Goal: Task Accomplishment & Management: Manage account settings

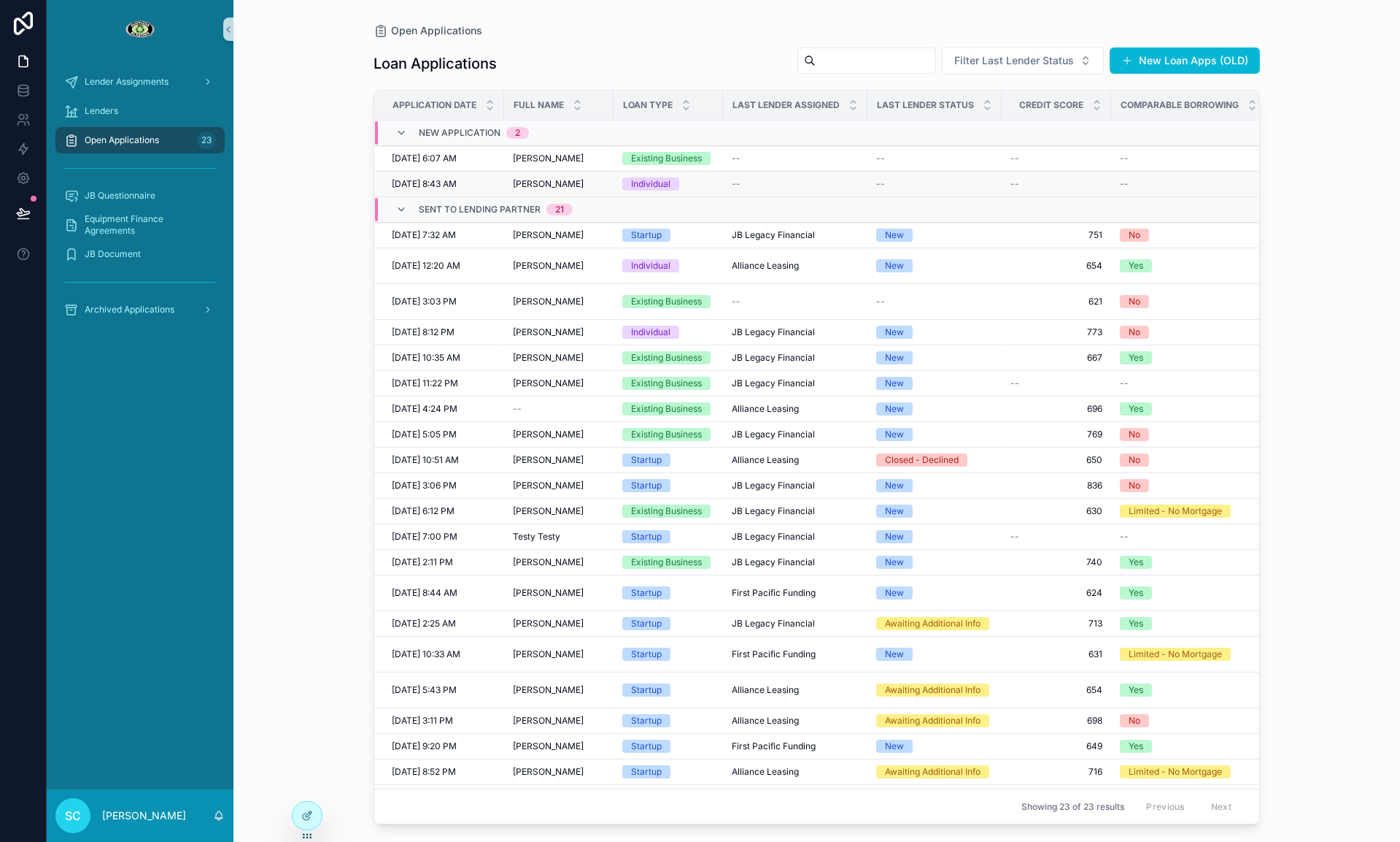
click at [541, 181] on span "[PERSON_NAME]" at bounding box center [548, 184] width 71 height 12
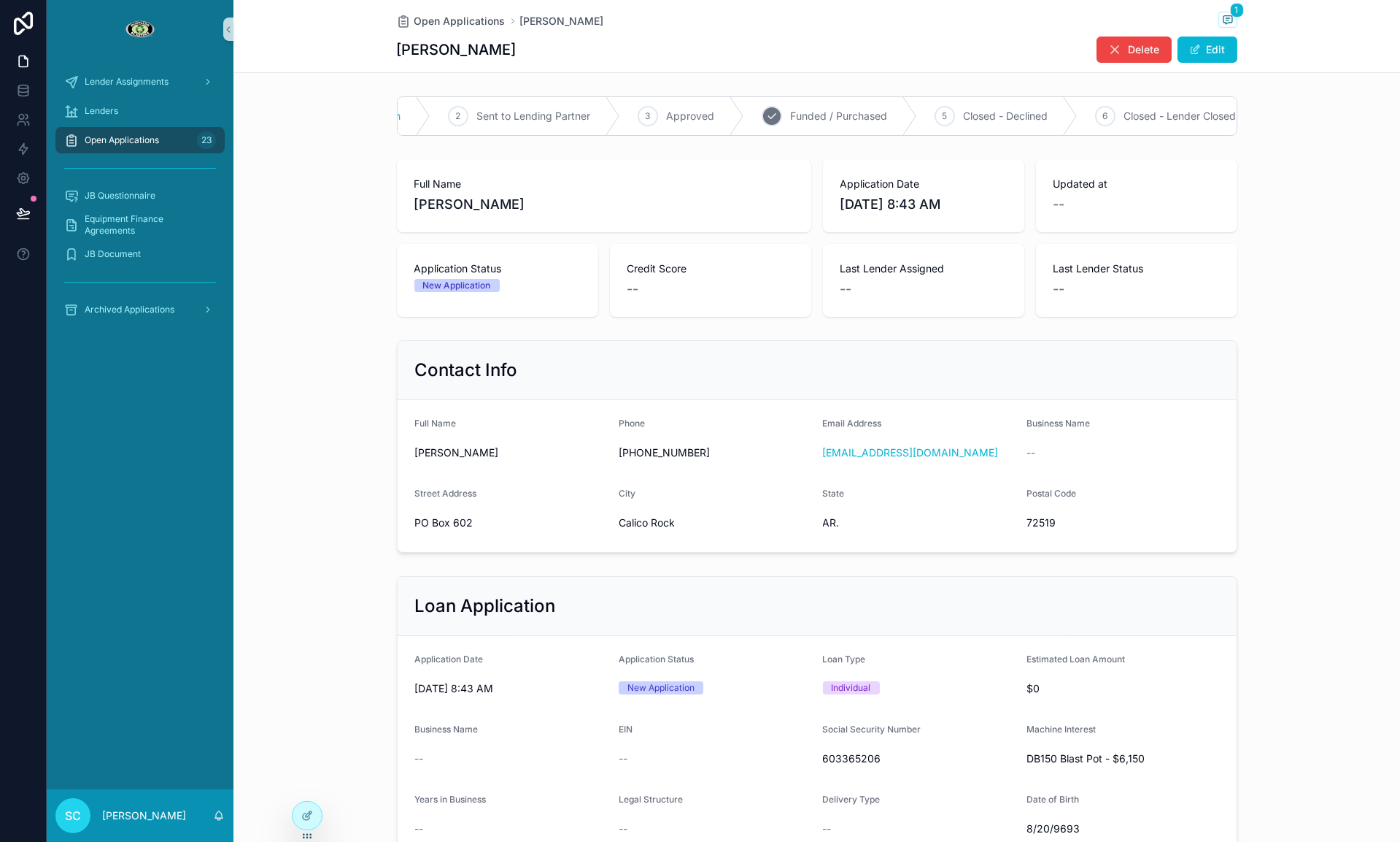
scroll to position [0, 125]
click at [952, 118] on div "5 Closed - Declined" at bounding box center [994, 116] width 160 height 38
click at [443, 29] on div "Open Applications [PERSON_NAME] 1" at bounding box center [817, 21] width 841 height 18
click at [442, 22] on span "Open Applications" at bounding box center [459, 21] width 92 height 14
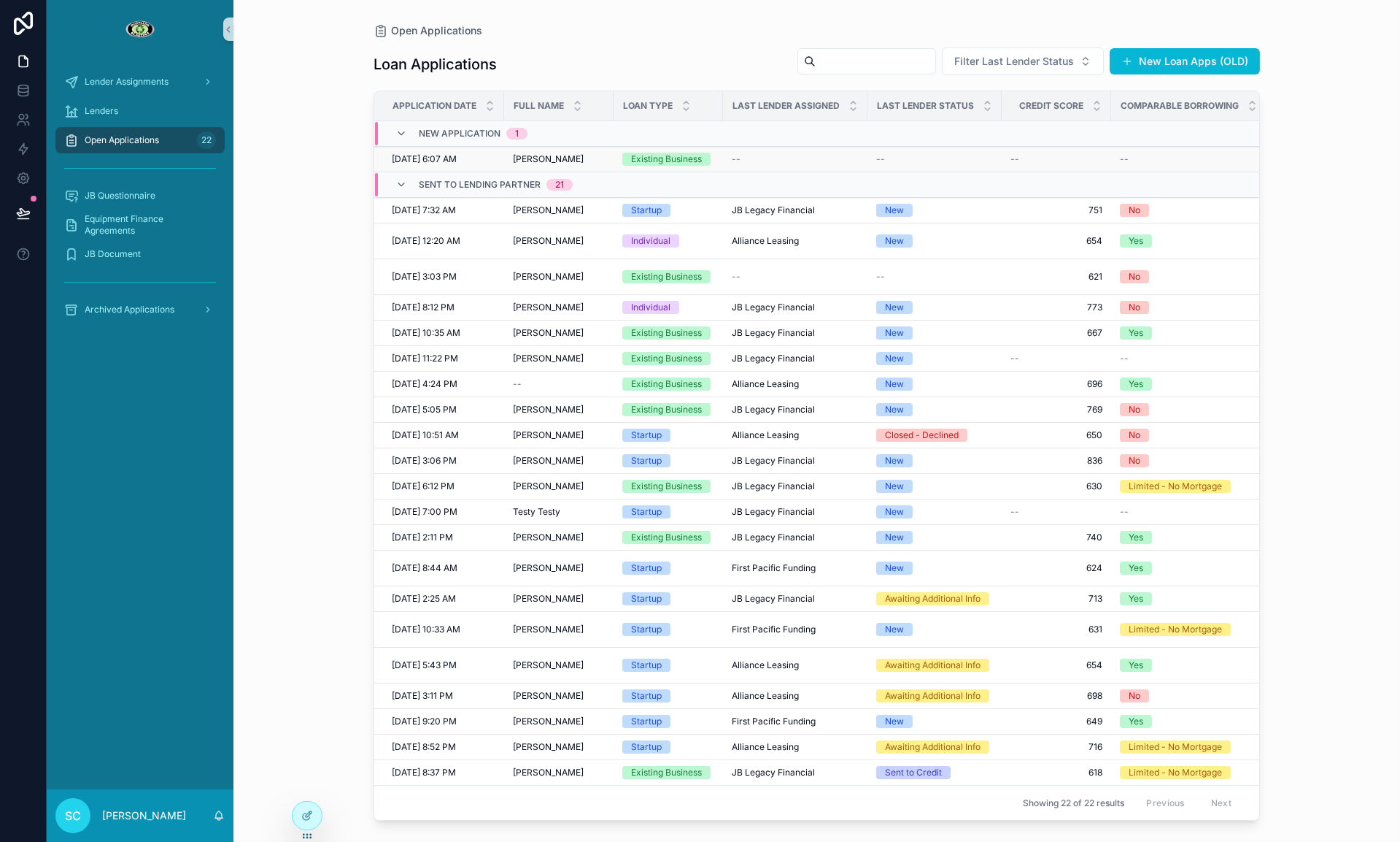
click at [553, 164] on span "[PERSON_NAME]" at bounding box center [548, 159] width 71 height 12
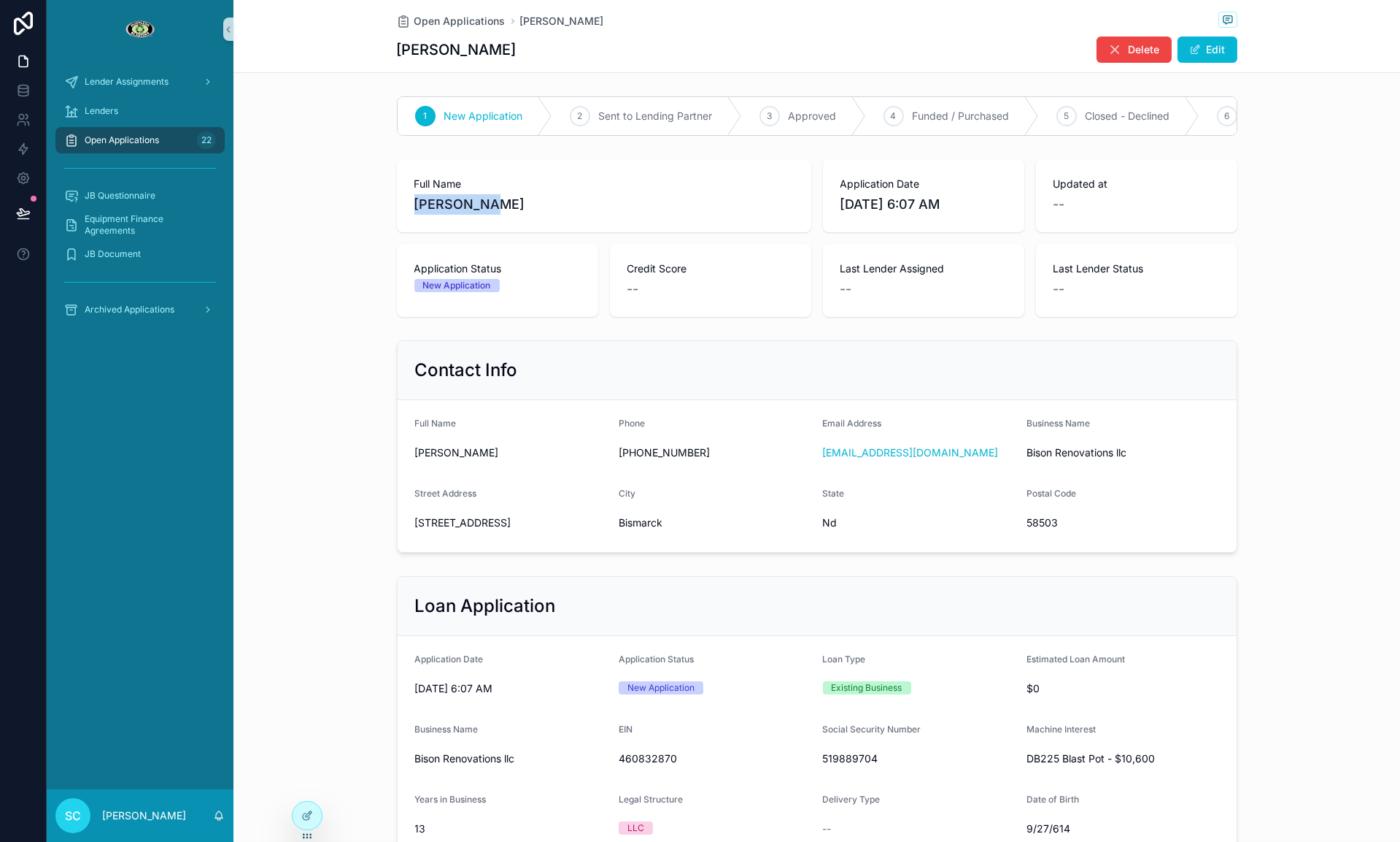
drag, startPoint x: 480, startPoint y: 210, endPoint x: 431, endPoint y: 206, distance: 49.2
click at [414, 208] on span "[PERSON_NAME]" at bounding box center [604, 204] width 380 height 20
click at [509, 205] on span "[PERSON_NAME]" at bounding box center [604, 204] width 380 height 20
drag, startPoint x: 502, startPoint y: 204, endPoint x: 428, endPoint y: 206, distance: 74.0
click at [410, 205] on div "Full Name [PERSON_NAME]" at bounding box center [604, 195] width 414 height 73
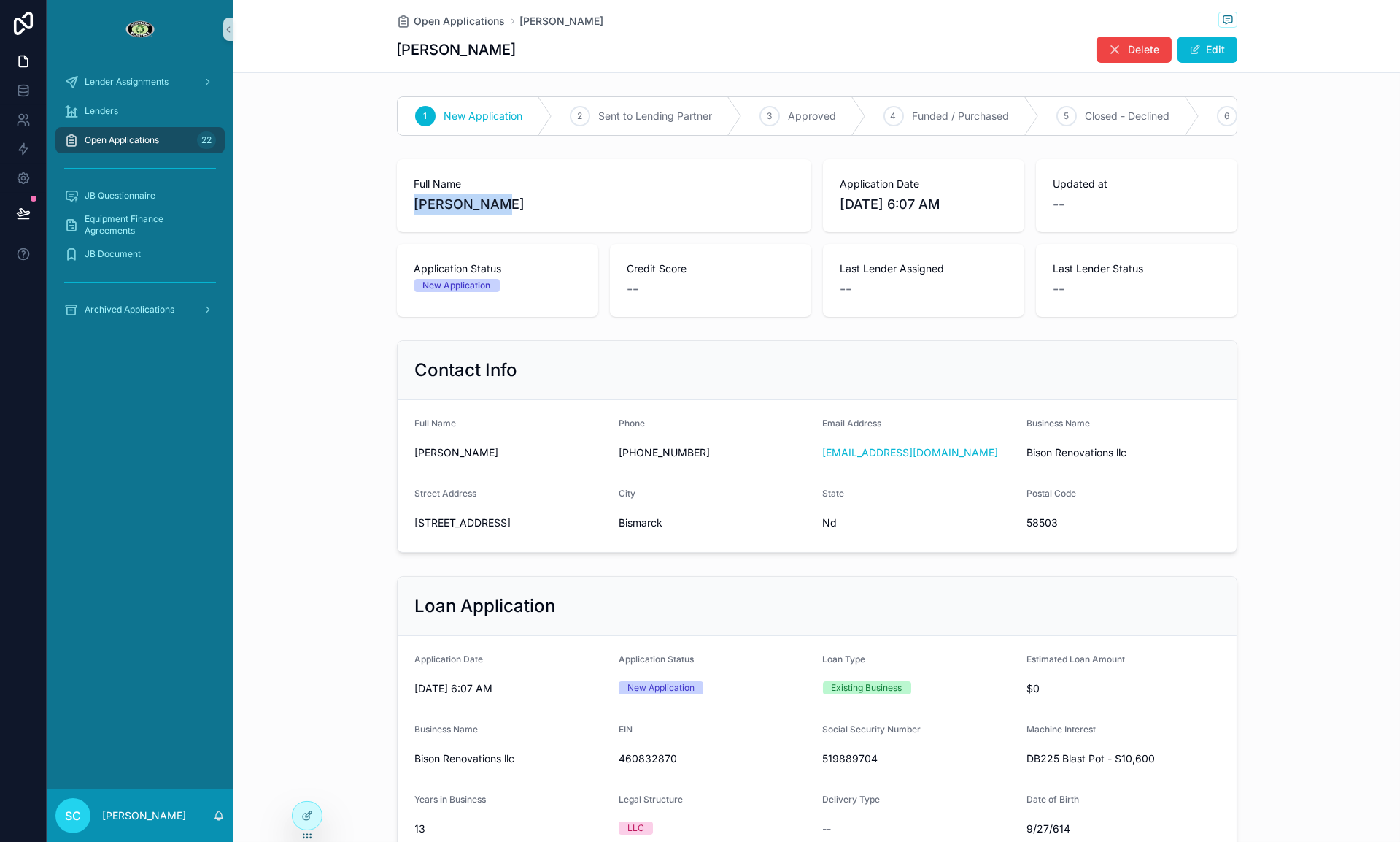
copy span "[PERSON_NAME]"
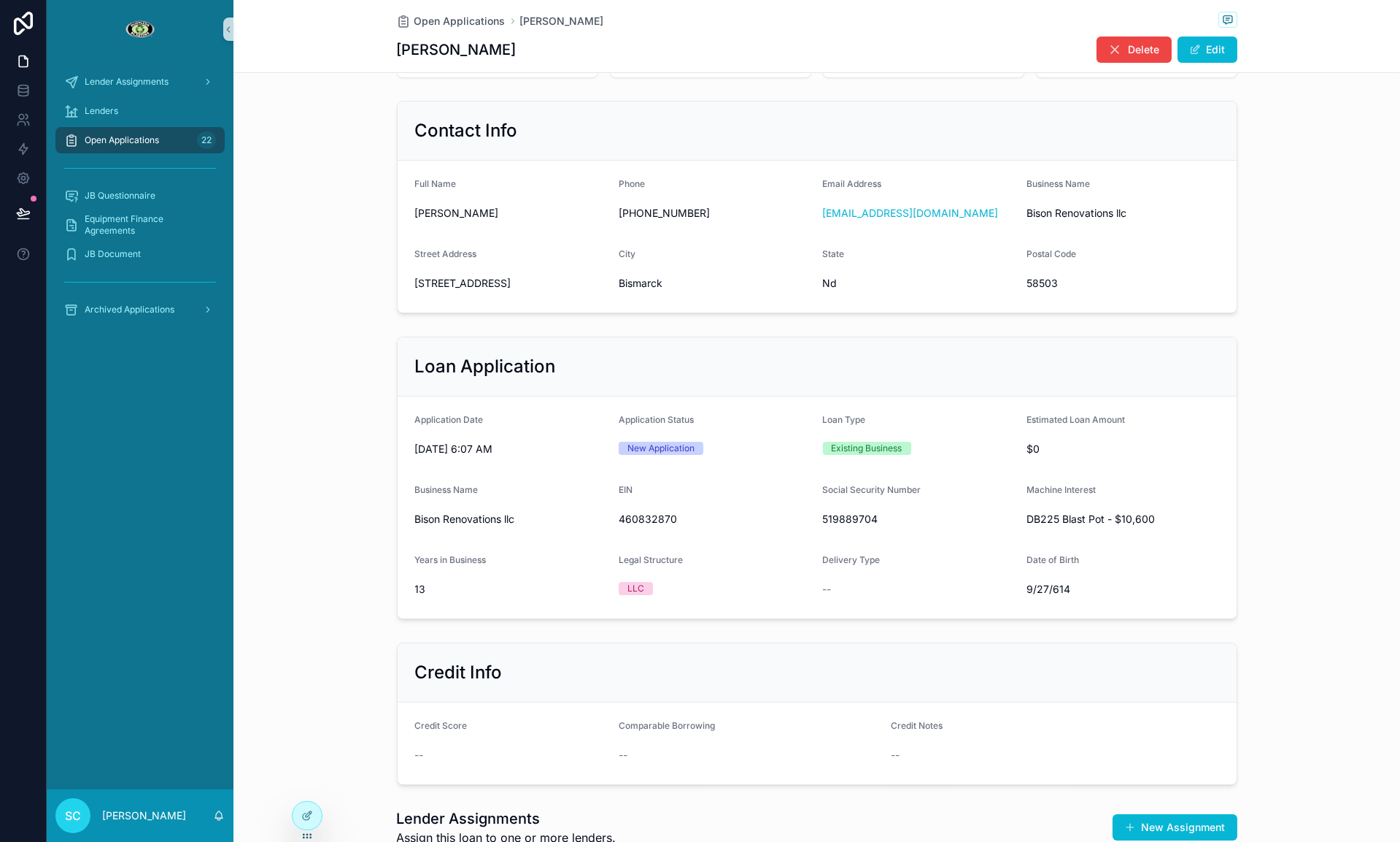
scroll to position [283, 0]
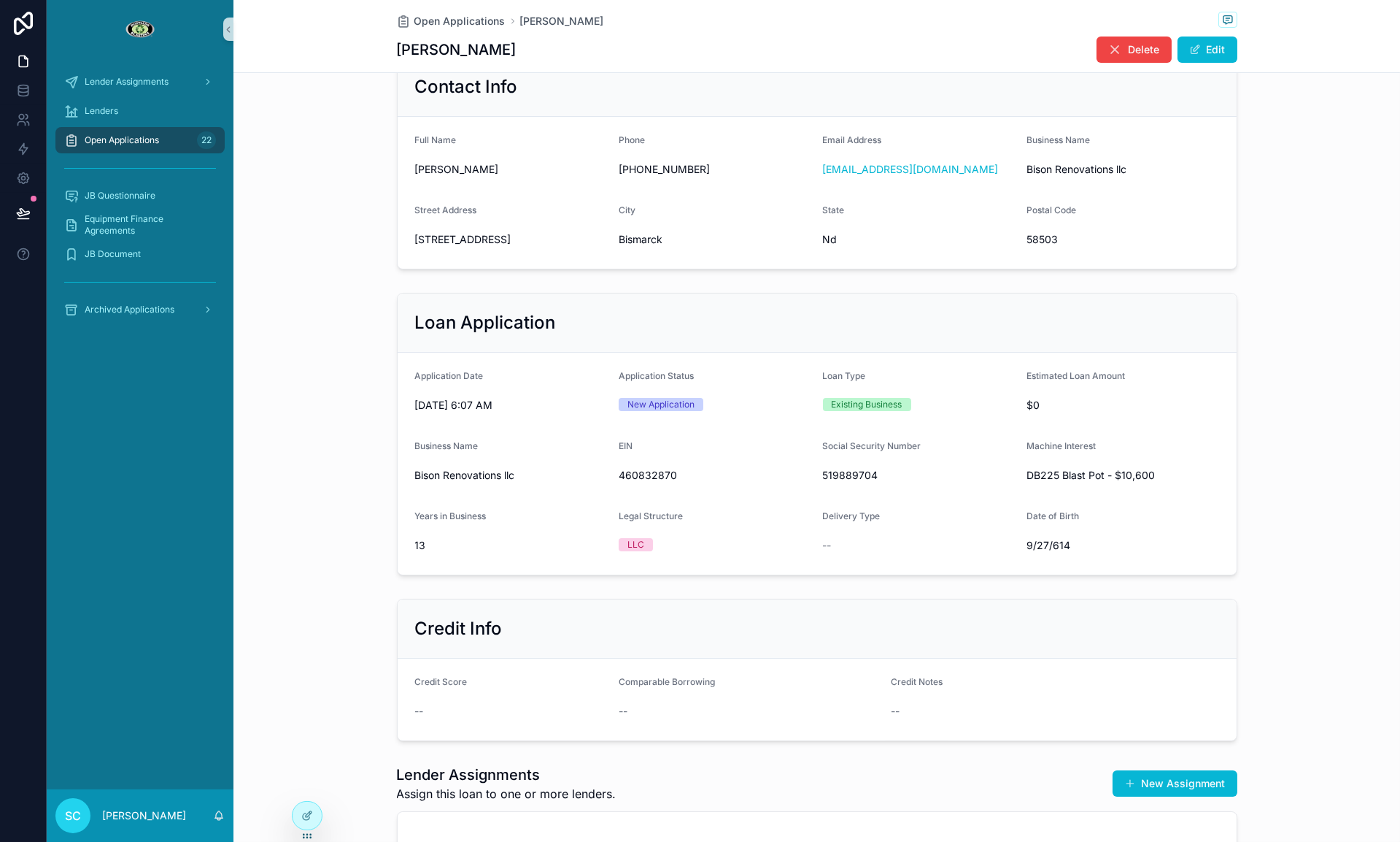
click at [469, 235] on span "[STREET_ADDRESS]" at bounding box center [511, 239] width 192 height 14
click at [469, 234] on span "[STREET_ADDRESS]" at bounding box center [511, 239] width 192 height 14
copy span "[STREET_ADDRESS]"
click at [831, 474] on span "519889704" at bounding box center [919, 475] width 192 height 14
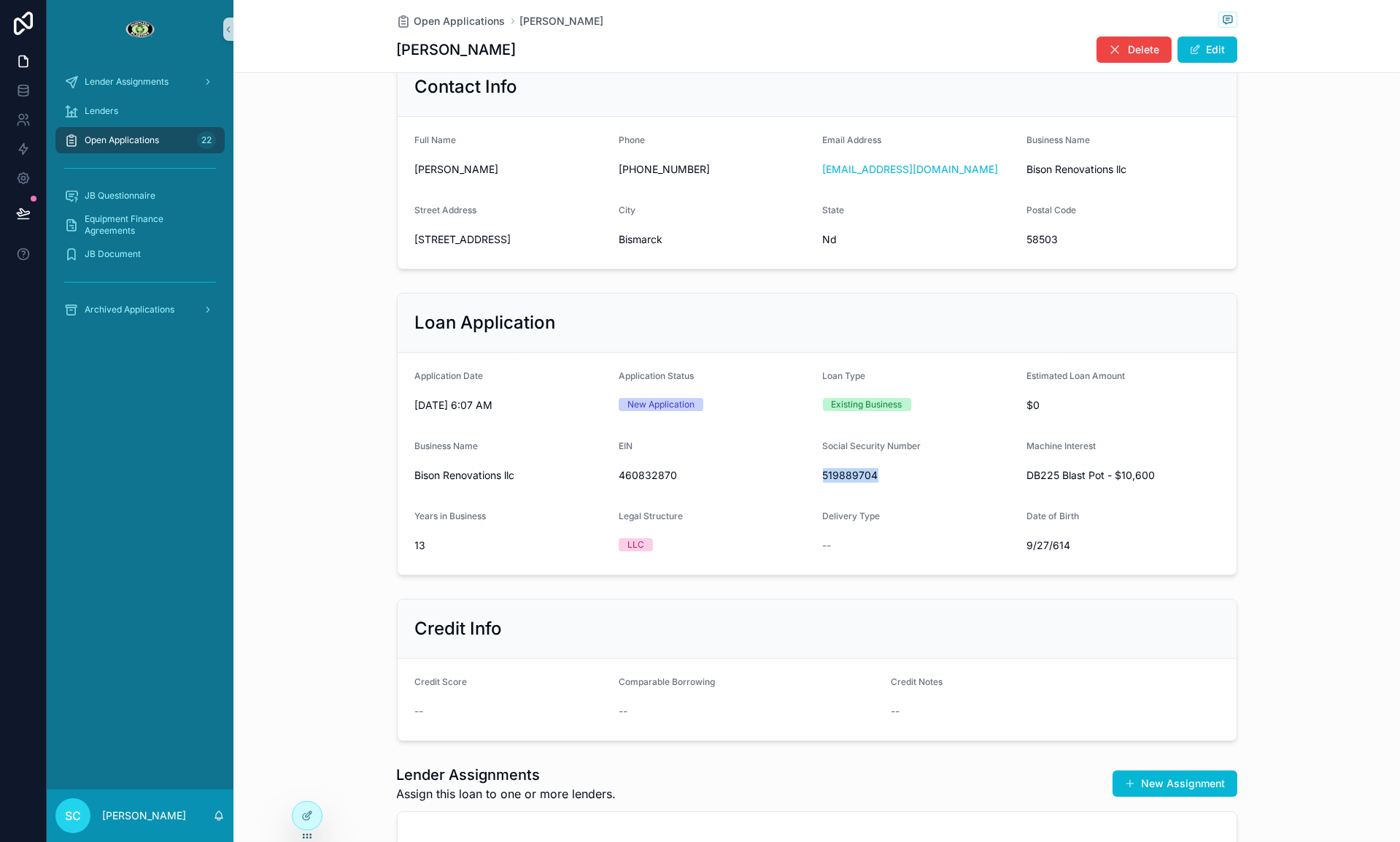
click at [831, 474] on span "519889704" at bounding box center [919, 475] width 192 height 14
copy span "519889704"
click at [1030, 234] on span "58503" at bounding box center [1122, 239] width 192 height 14
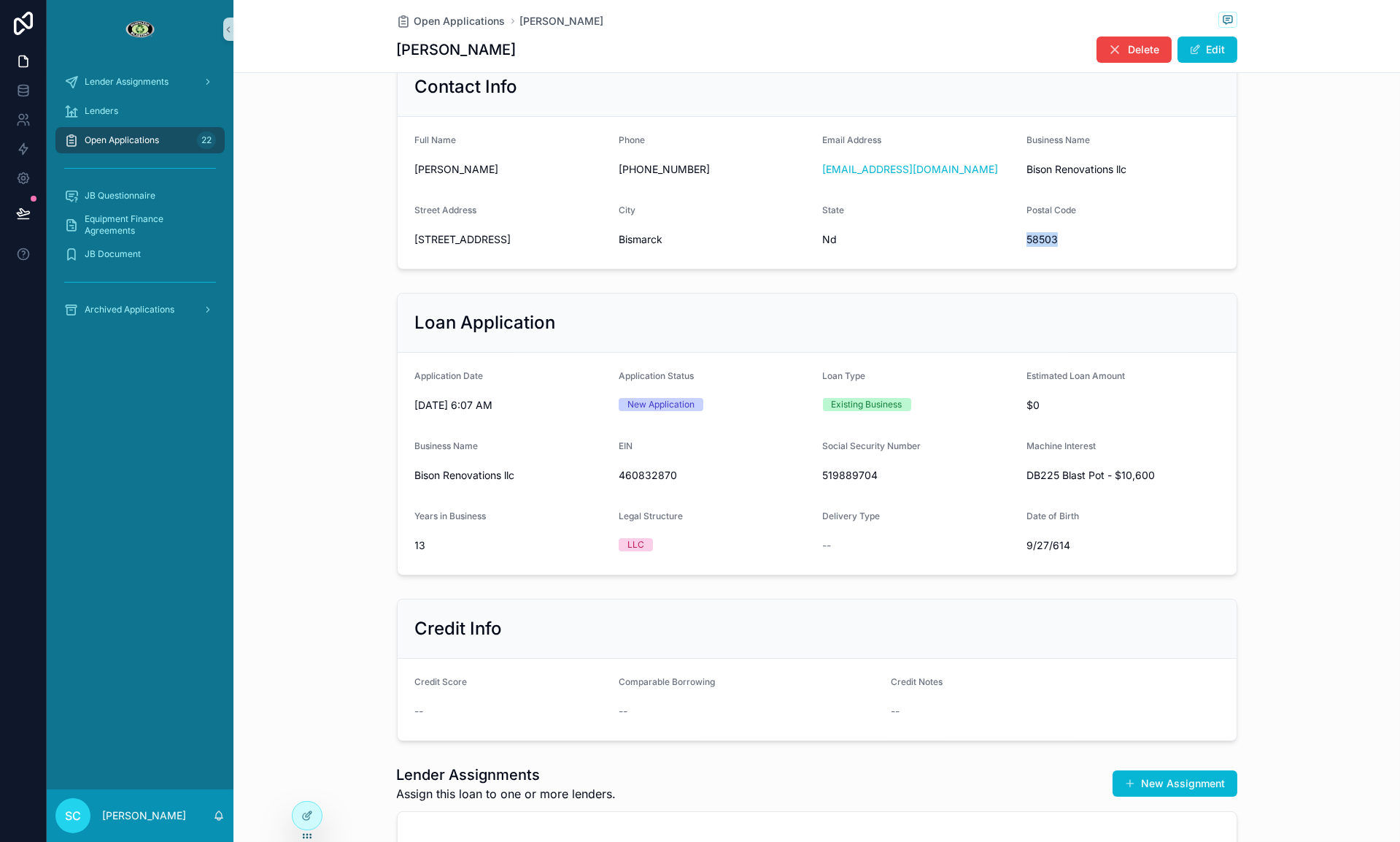
copy span "58503"
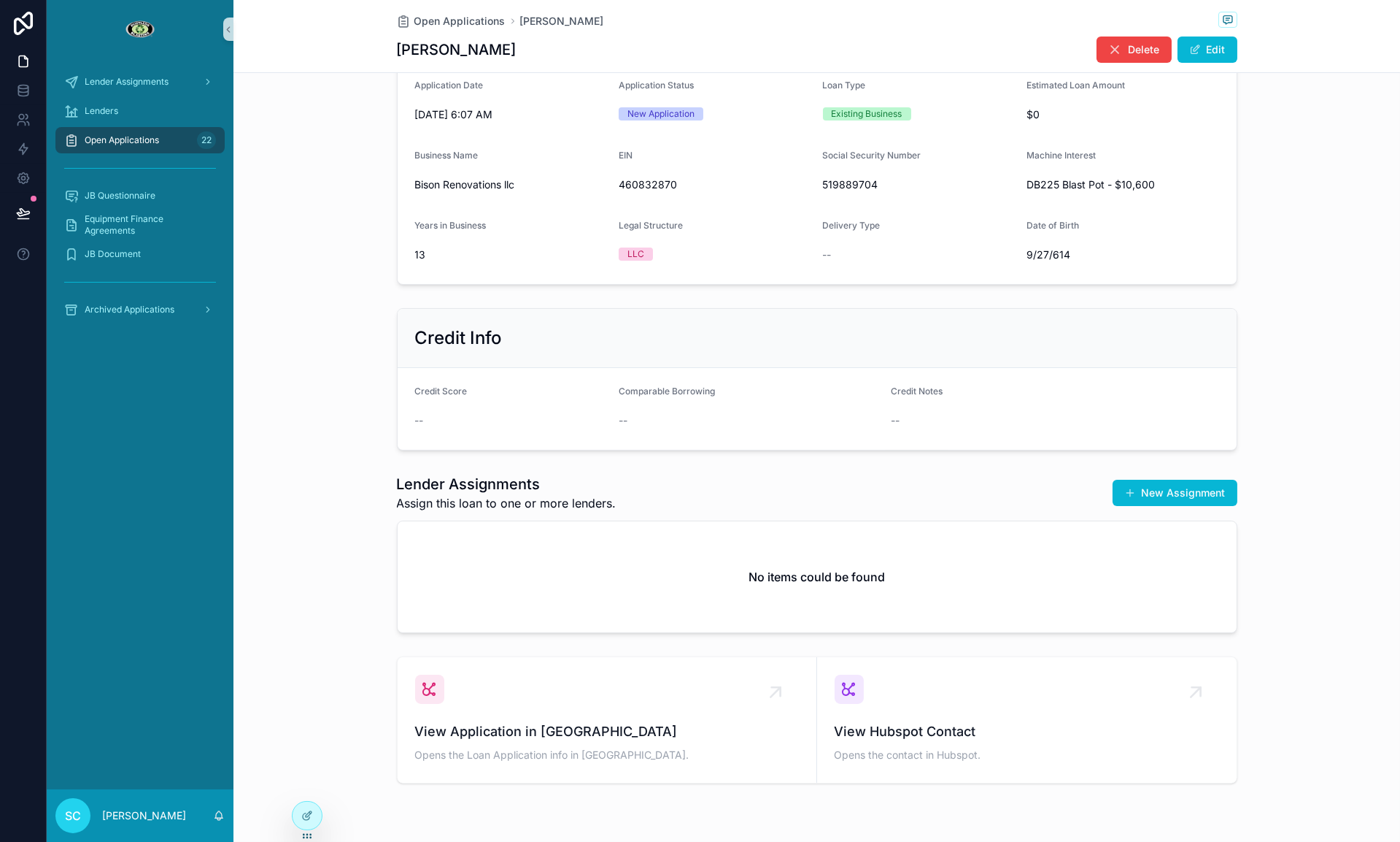
scroll to position [613, 0]
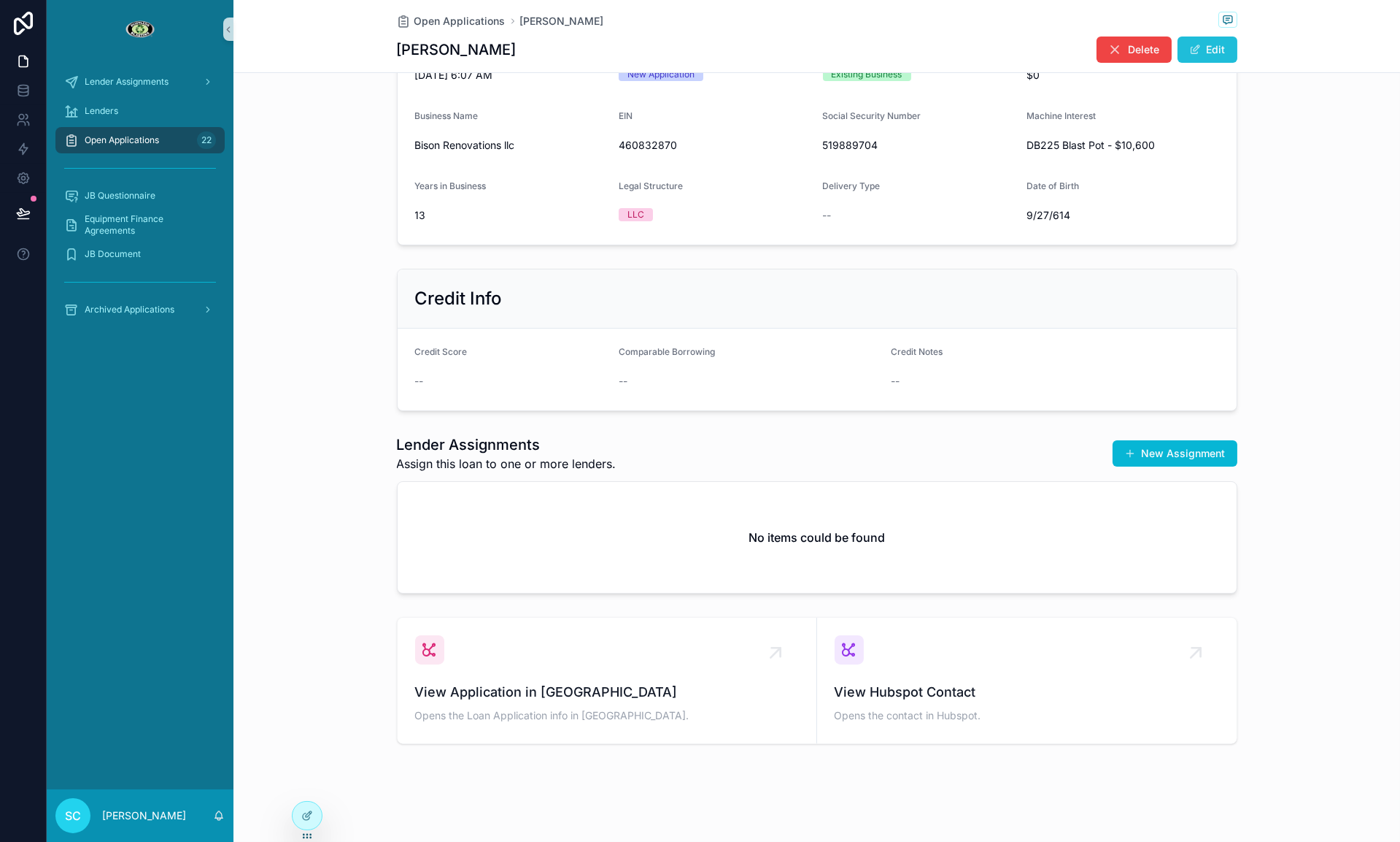
click at [1214, 51] on button "Edit" at bounding box center [1207, 49] width 60 height 26
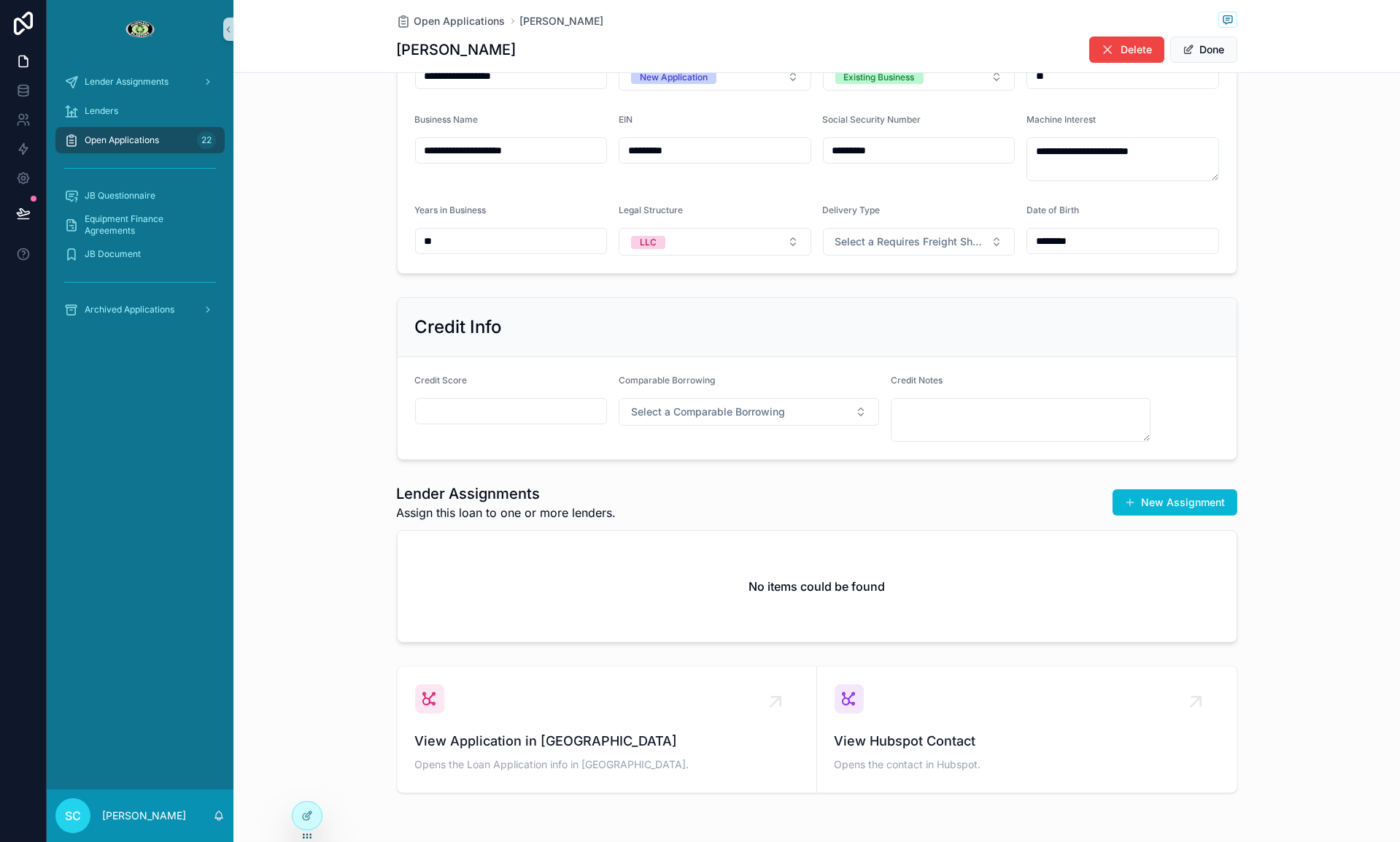
click at [455, 411] on input "scrollable content" at bounding box center [511, 411] width 191 height 20
paste input "***"
type input "***"
click at [917, 413] on textarea "scrollable content" at bounding box center [1021, 419] width 260 height 44
type textarea "*"
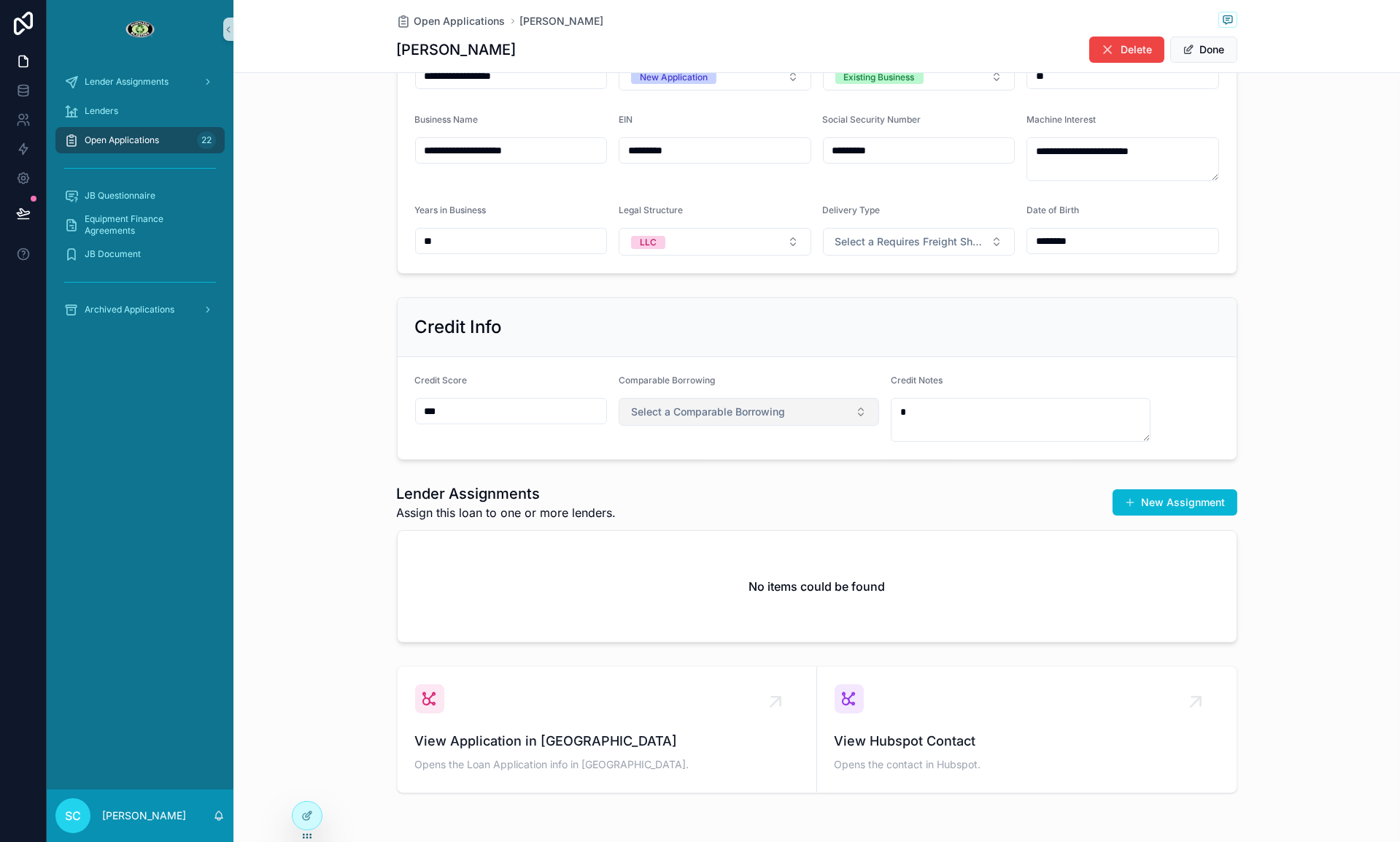
click at [697, 404] on span "Select a Comparable Borrowing" at bounding box center [707, 411] width 154 height 14
drag, startPoint x: 694, startPoint y: 470, endPoint x: 1343, endPoint y: 400, distance: 652.8
click at [694, 470] on div "Yes" at bounding box center [748, 469] width 253 height 22
click at [895, 466] on div "**********" at bounding box center [816, 134] width 1167 height 1328
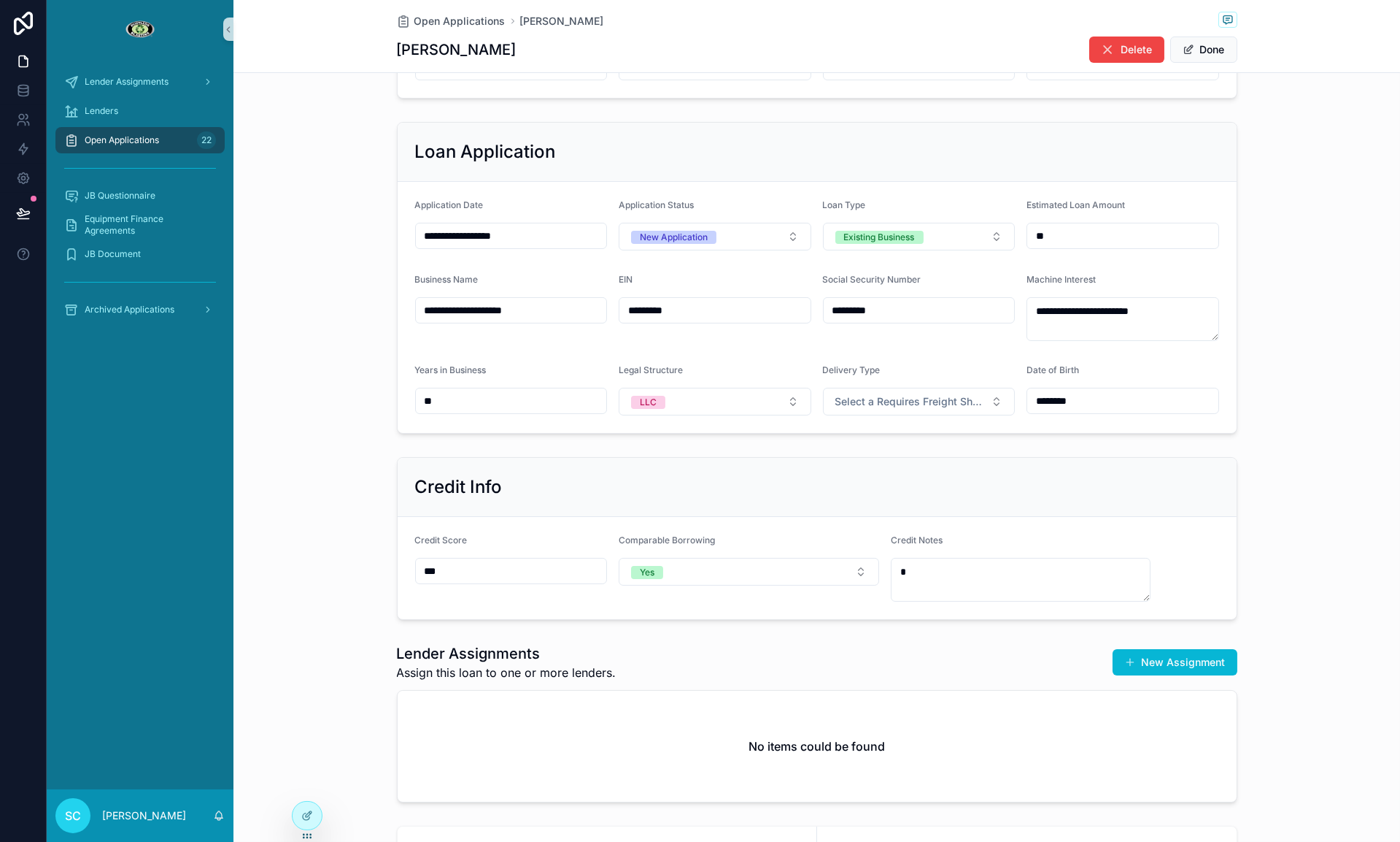
scroll to position [0, 0]
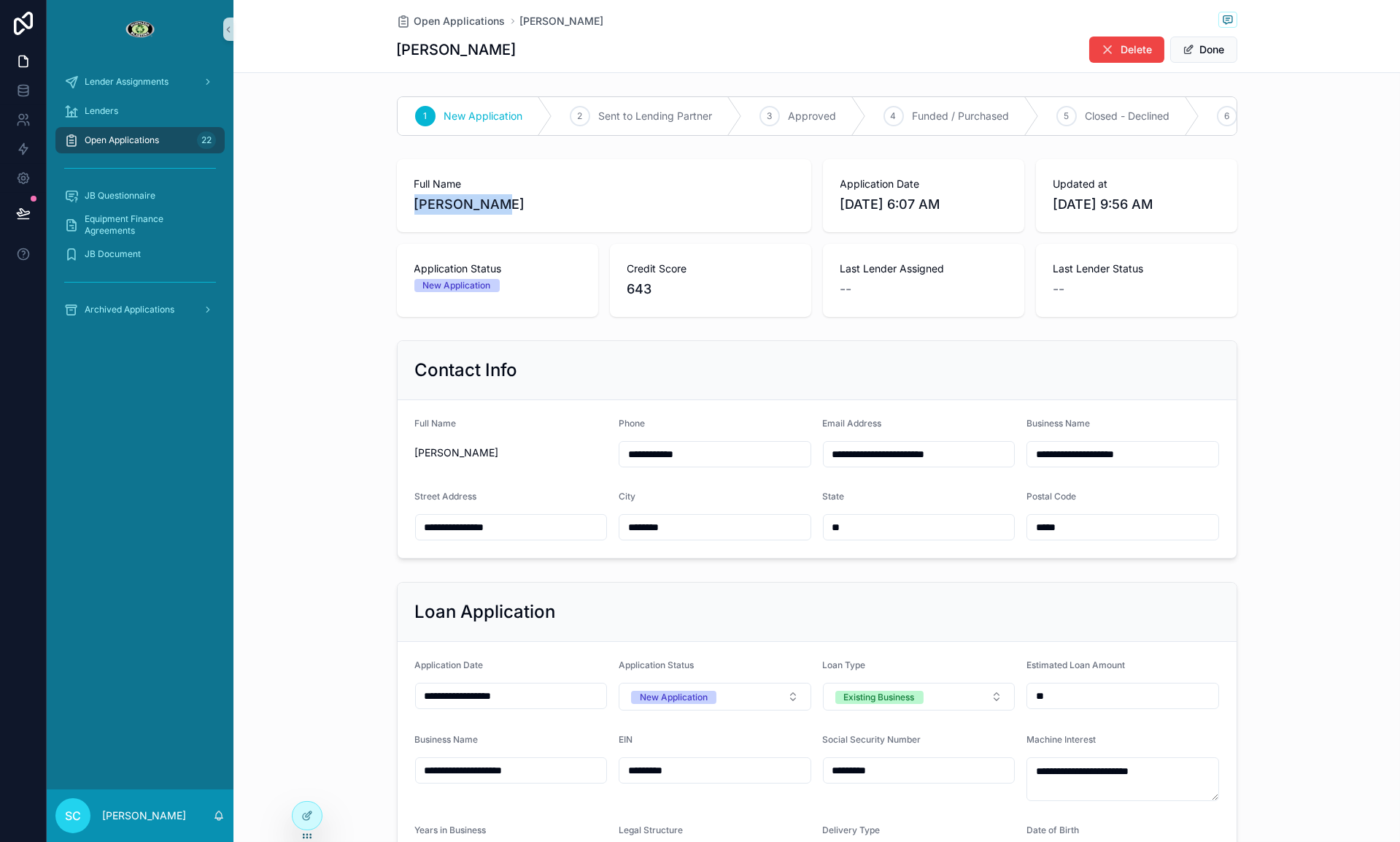
drag, startPoint x: 475, startPoint y: 203, endPoint x: 338, endPoint y: 204, distance: 137.0
click at [337, 205] on div "Full Name [PERSON_NAME] Application Date [DATE] 6:07 AM Updated at [DATE] 9:56 …" at bounding box center [816, 238] width 1167 height 170
copy span "[PERSON_NAME]"
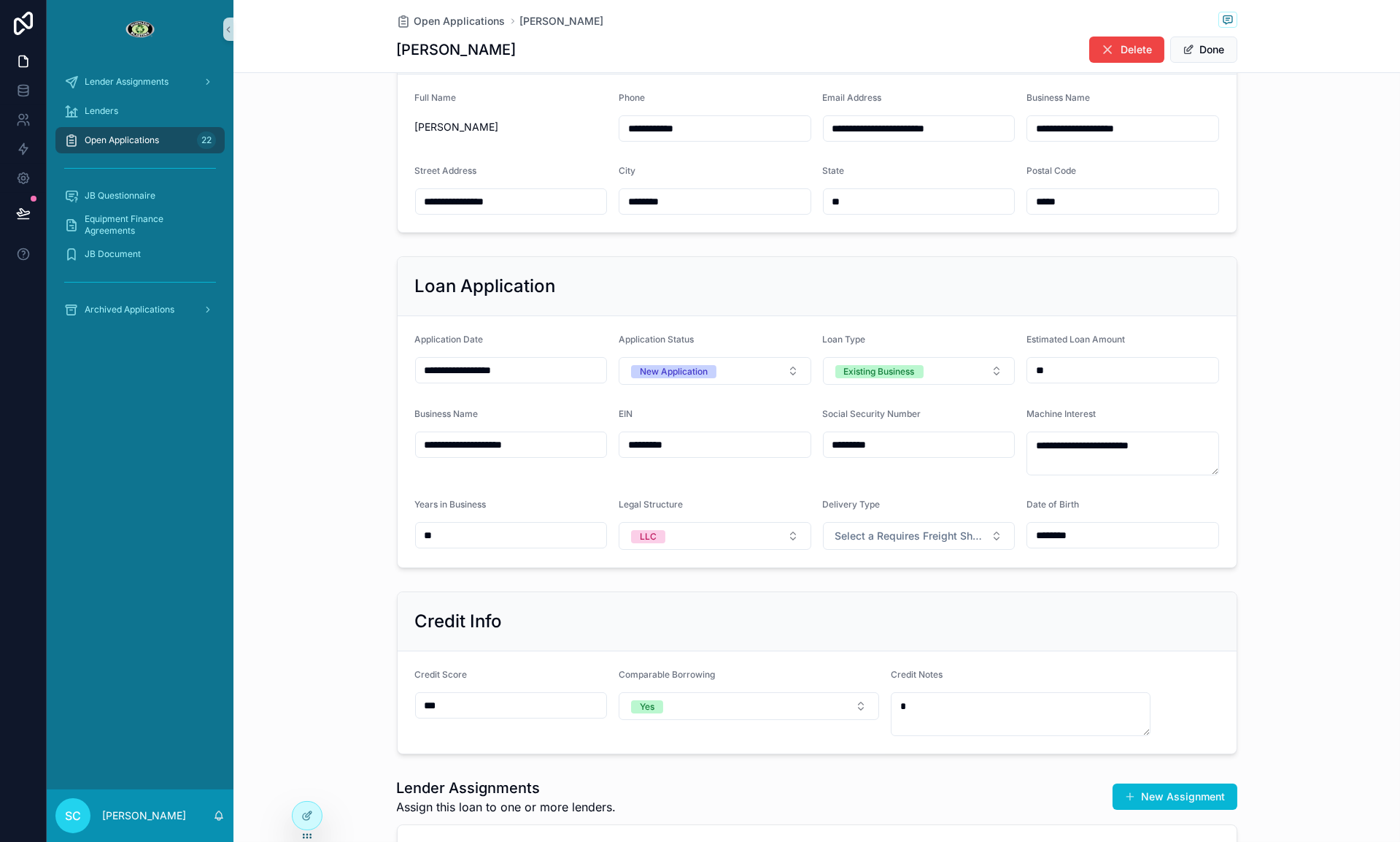
scroll to position [669, 0]
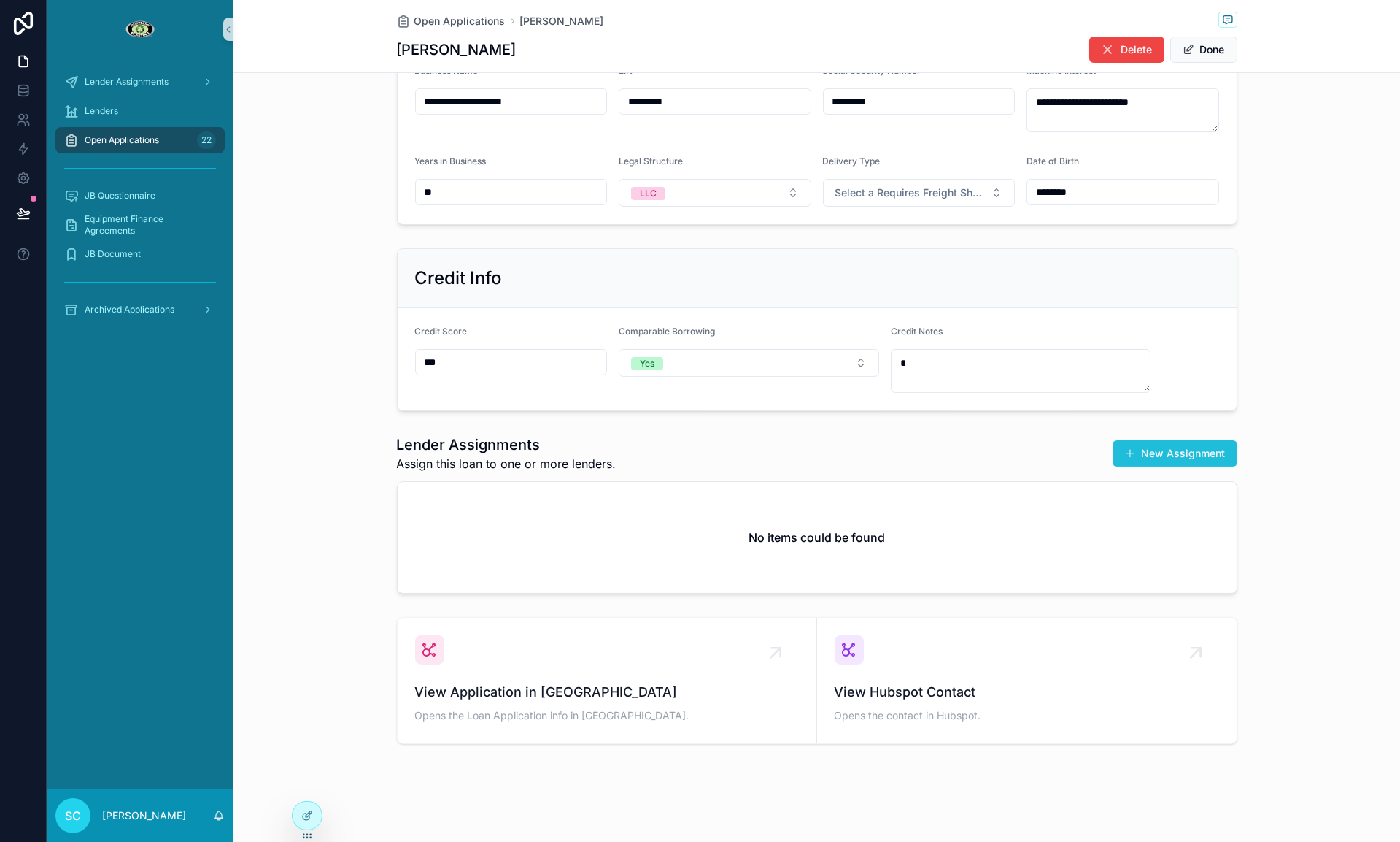
click at [1161, 458] on button "New Assignment" at bounding box center [1175, 453] width 125 height 26
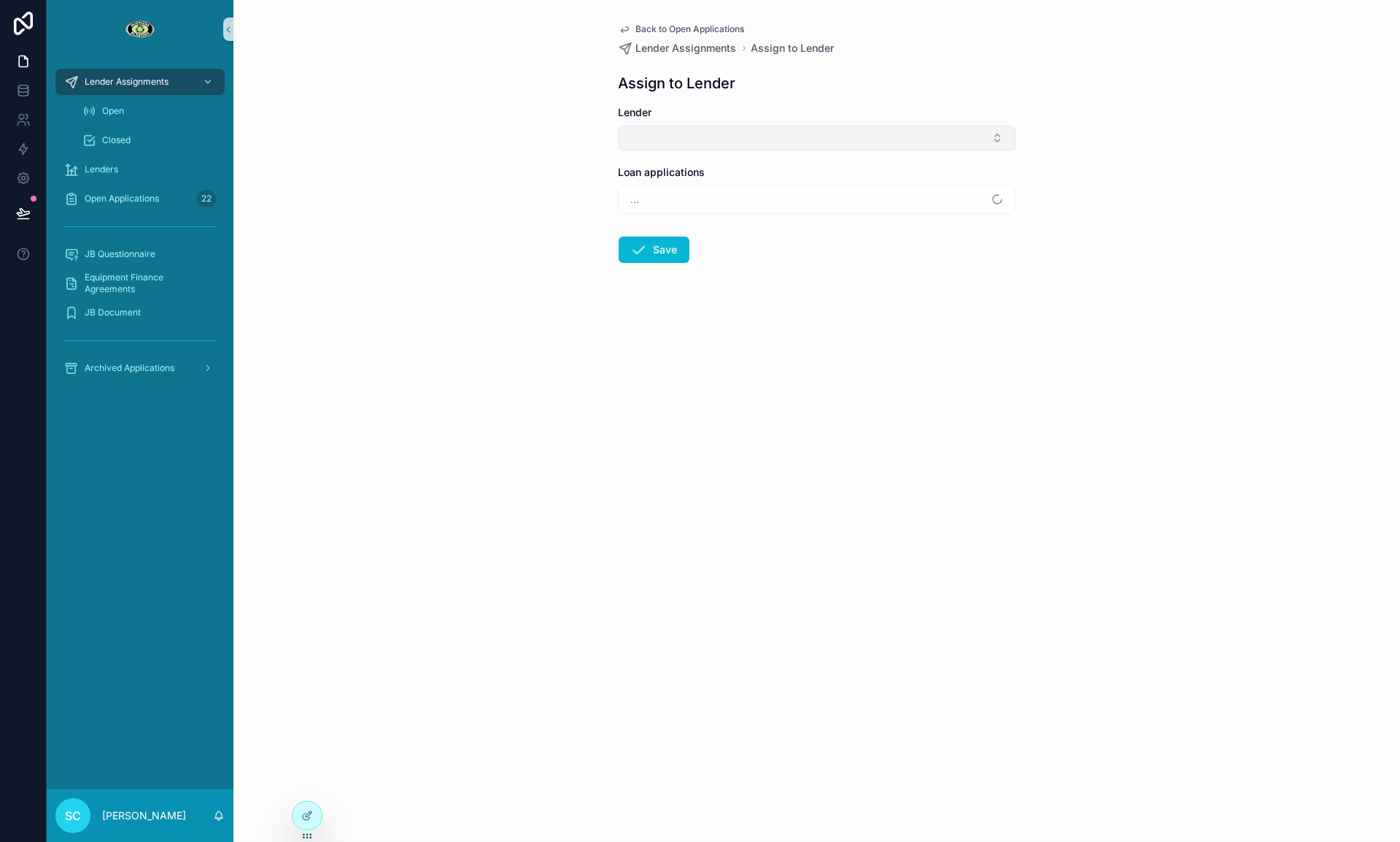
click at [673, 132] on button "Select Button" at bounding box center [817, 138] width 397 height 25
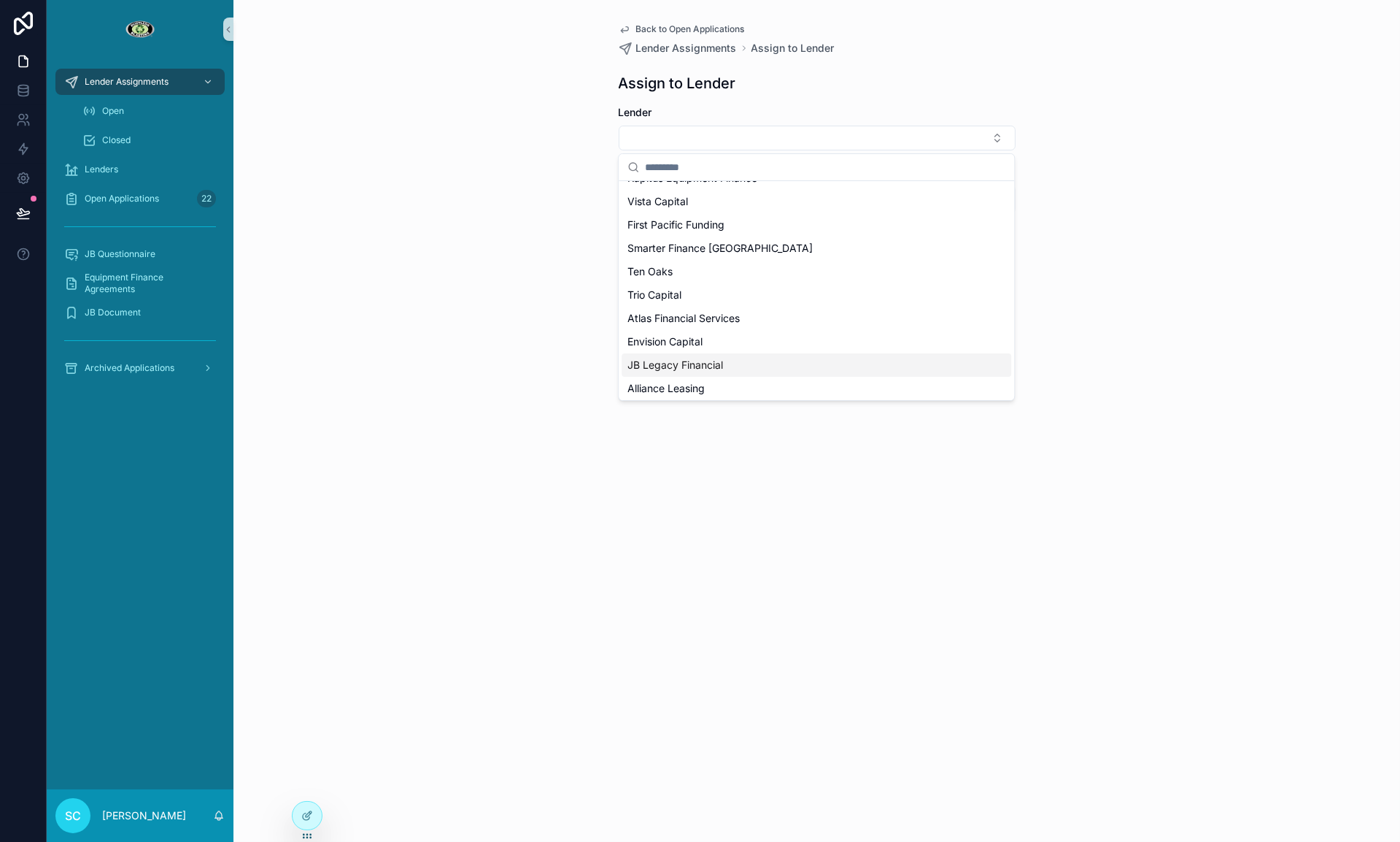
scroll to position [17, 0]
click at [676, 382] on span "Alliance Leasing" at bounding box center [666, 388] width 77 height 14
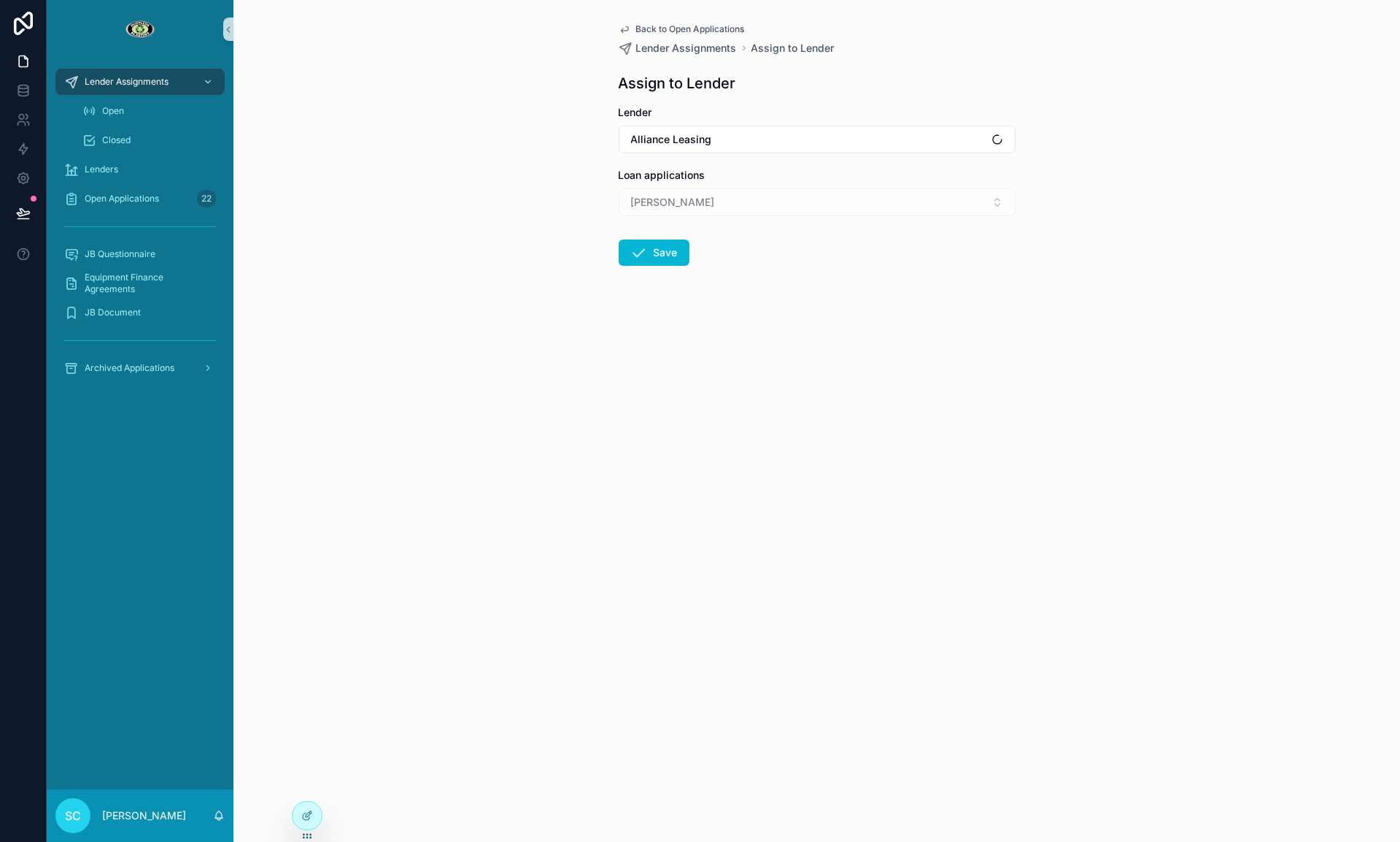
drag, startPoint x: 522, startPoint y: 329, endPoint x: 578, endPoint y: 299, distance: 63.5
click at [522, 329] on div "Back to Open Applications Lender Assignments Assign to Lender Assign to Lender …" at bounding box center [816, 421] width 1167 height 842
click at [614, 247] on div "Back to Open Applications Lender Assignments Assign to Lender Assign to Lender …" at bounding box center [817, 179] width 420 height 359
click at [625, 247] on button "Save" at bounding box center [654, 252] width 71 height 26
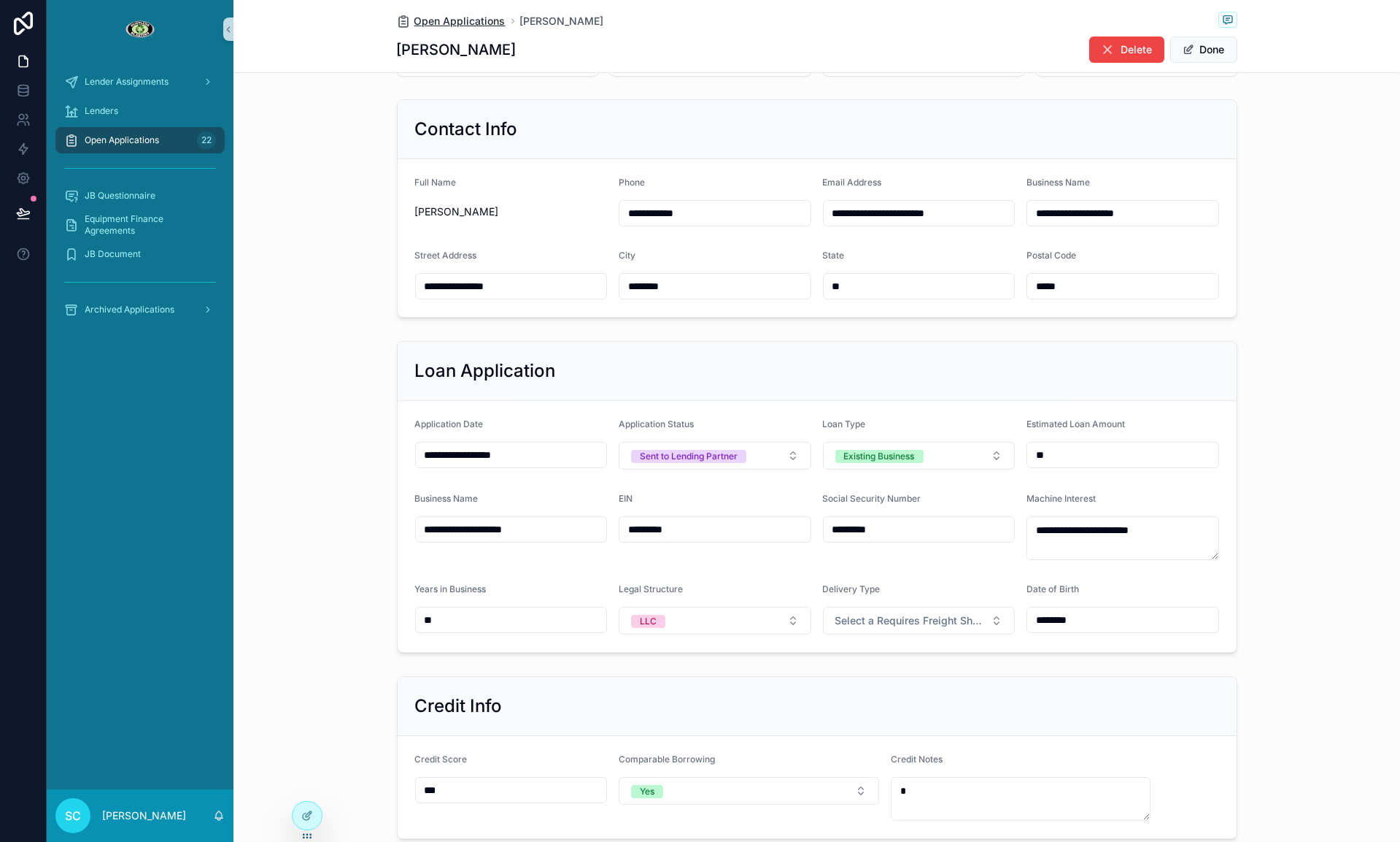
scroll to position [314, 0]
